Goal: Task Accomplishment & Management: Complete application form

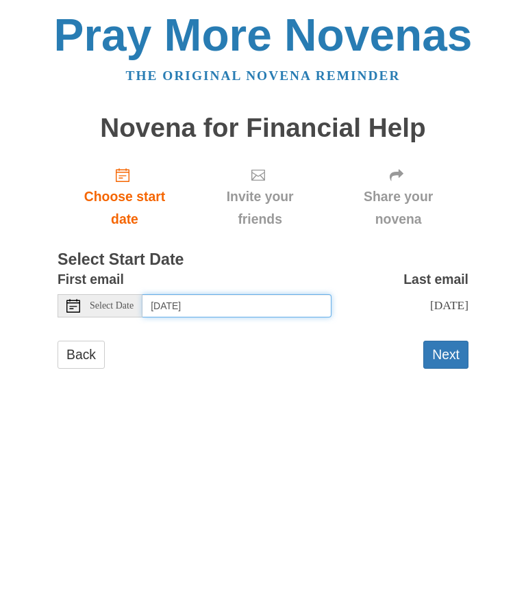
click at [218, 294] on input "Thursday, October 16th" at bounding box center [236, 305] width 189 height 23
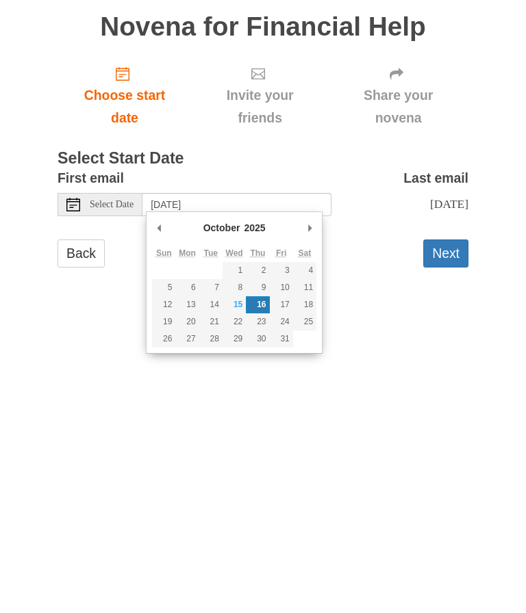
click at [454, 341] on button "Next" at bounding box center [445, 355] width 45 height 28
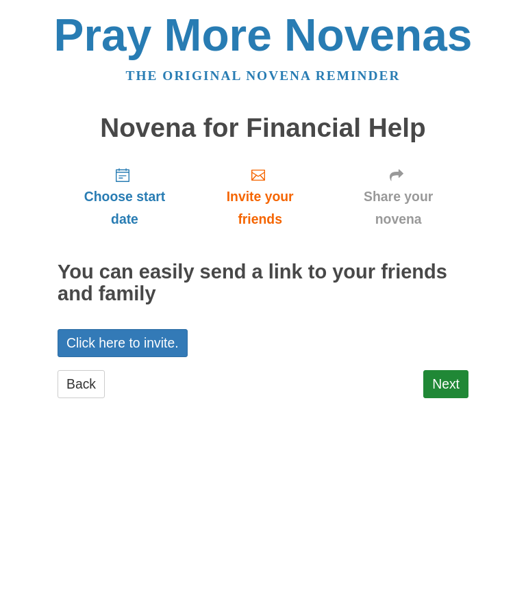
click at [451, 374] on link "Next" at bounding box center [445, 384] width 45 height 28
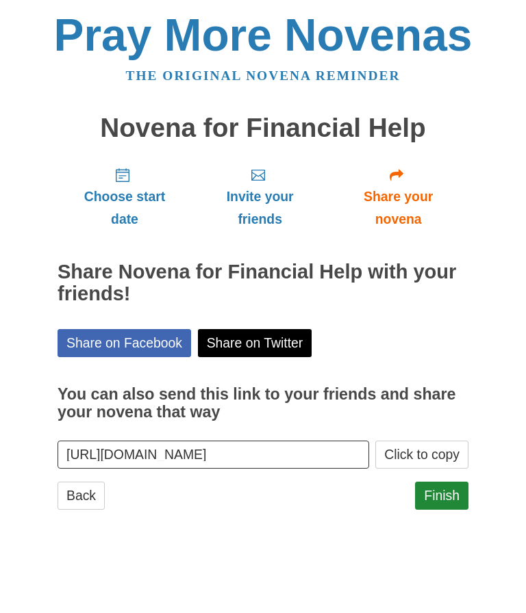
click at [138, 194] on span "Choose start date" at bounding box center [124, 207] width 107 height 45
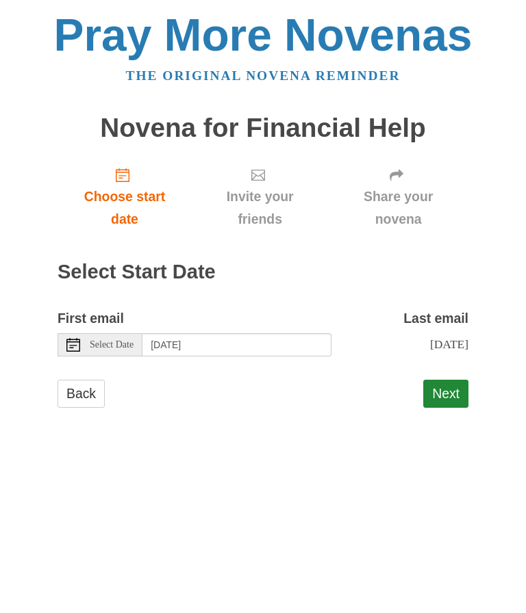
click at [461, 320] on label "Last email" at bounding box center [435, 318] width 65 height 23
click at [461, 385] on button "Next" at bounding box center [445, 394] width 45 height 28
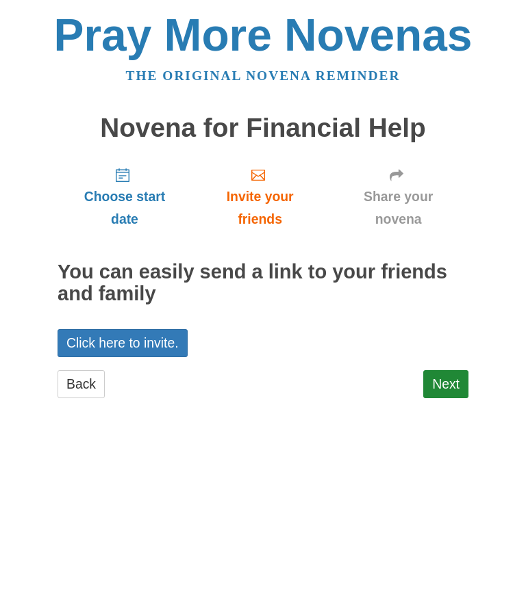
click at [454, 378] on link "Next" at bounding box center [445, 384] width 45 height 28
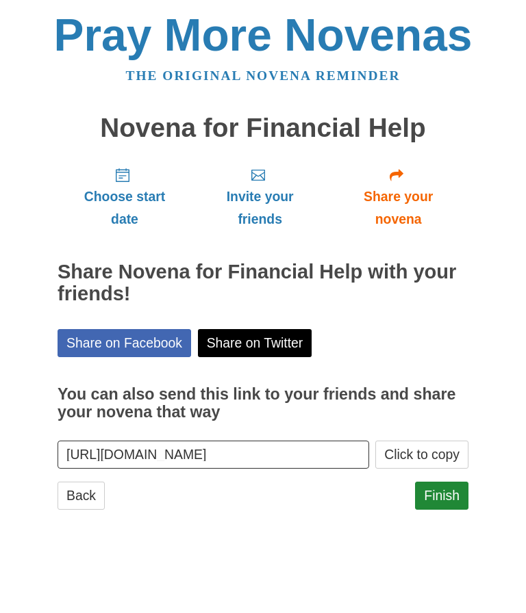
click at [451, 488] on link "Finish" at bounding box center [441, 496] width 53 height 28
